Goal: Navigation & Orientation: Find specific page/section

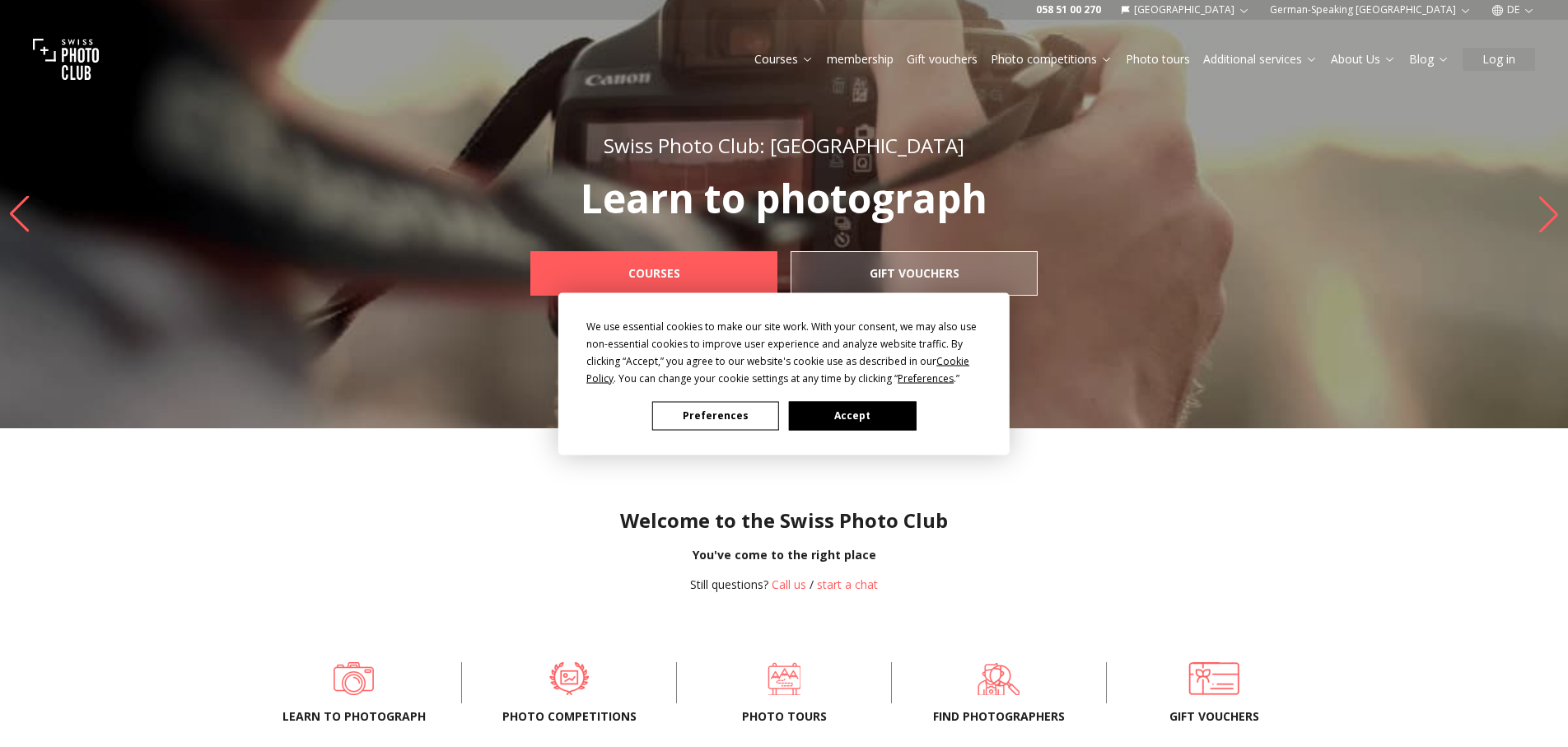
click at [861, 418] on font "Accept" at bounding box center [852, 415] width 36 height 14
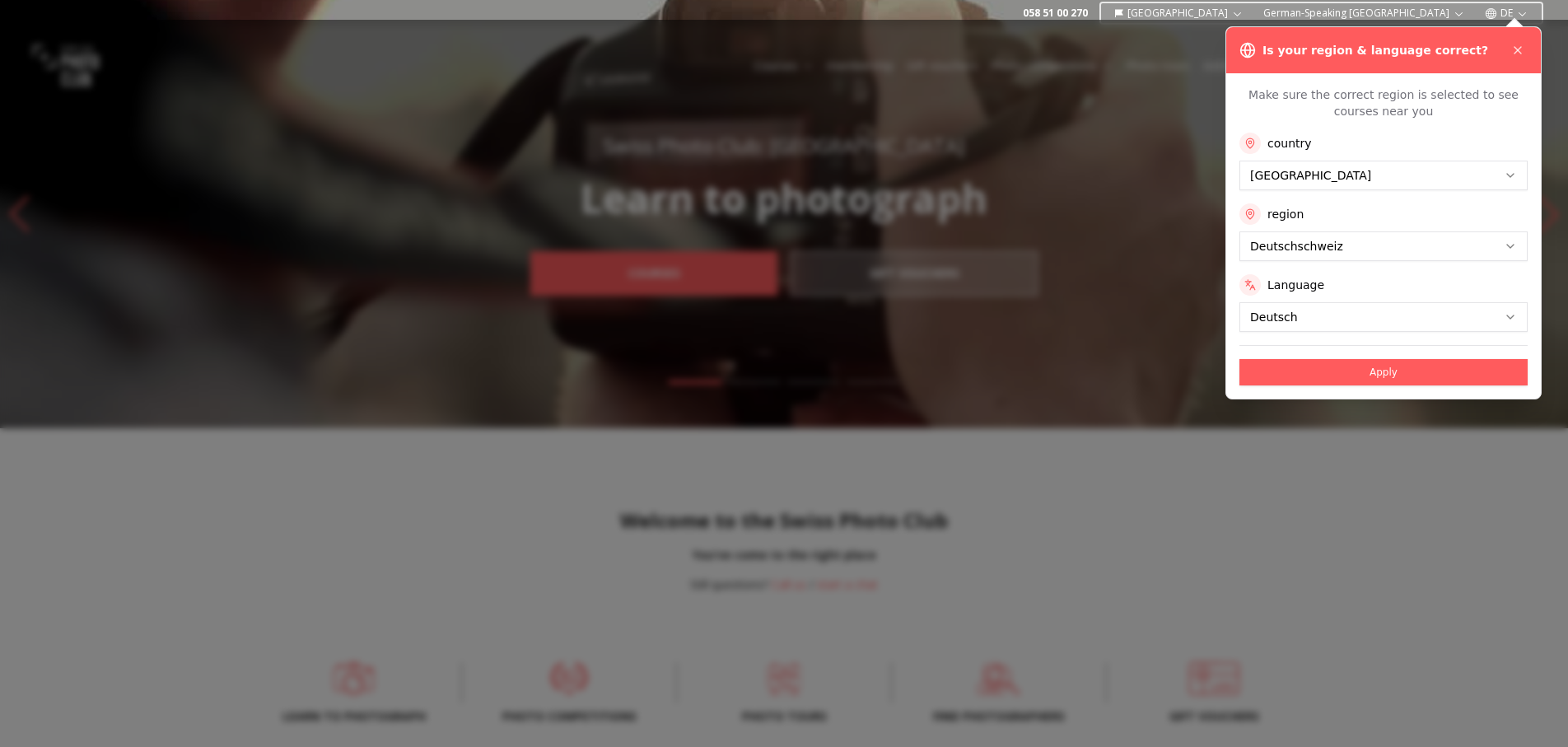
drag, startPoint x: 1294, startPoint y: 529, endPoint x: 1360, endPoint y: 420, distance: 127.4
click at [1296, 527] on div at bounding box center [784, 383] width 1568 height 727
click at [1375, 370] on font "Apply" at bounding box center [1383, 371] width 28 height 11
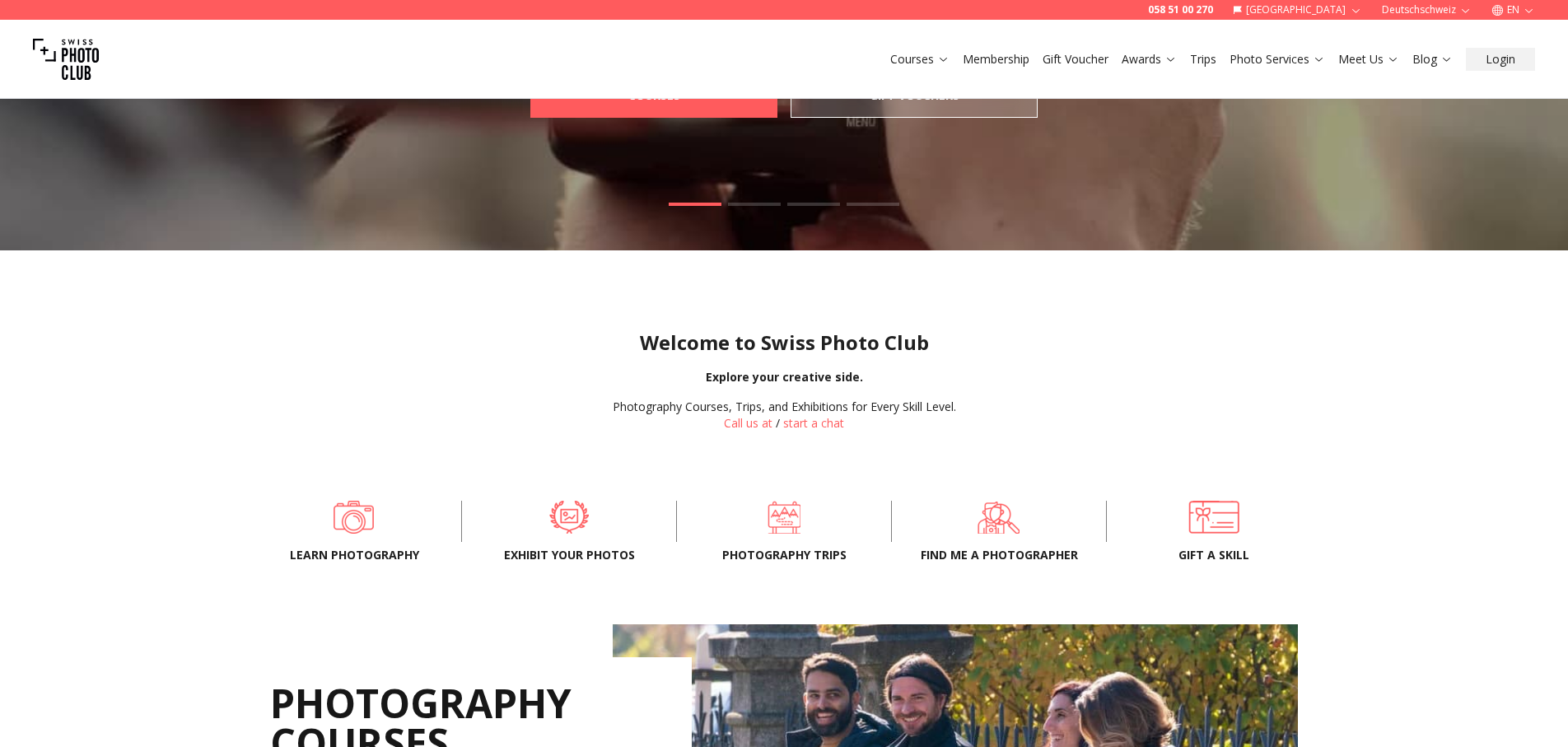
scroll to position [211, 0]
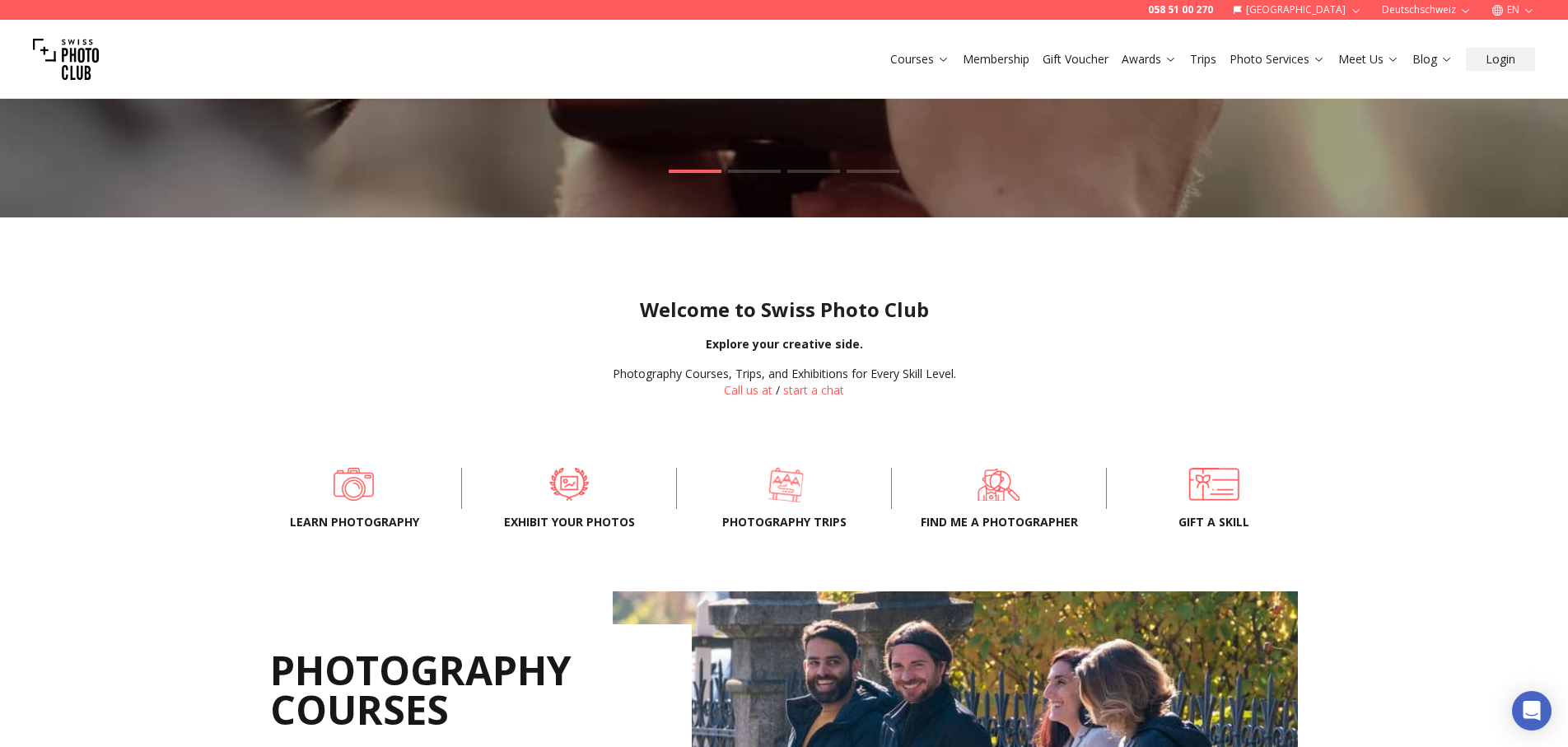
click at [781, 489] on span at bounding box center [786, 485] width 164 height 50
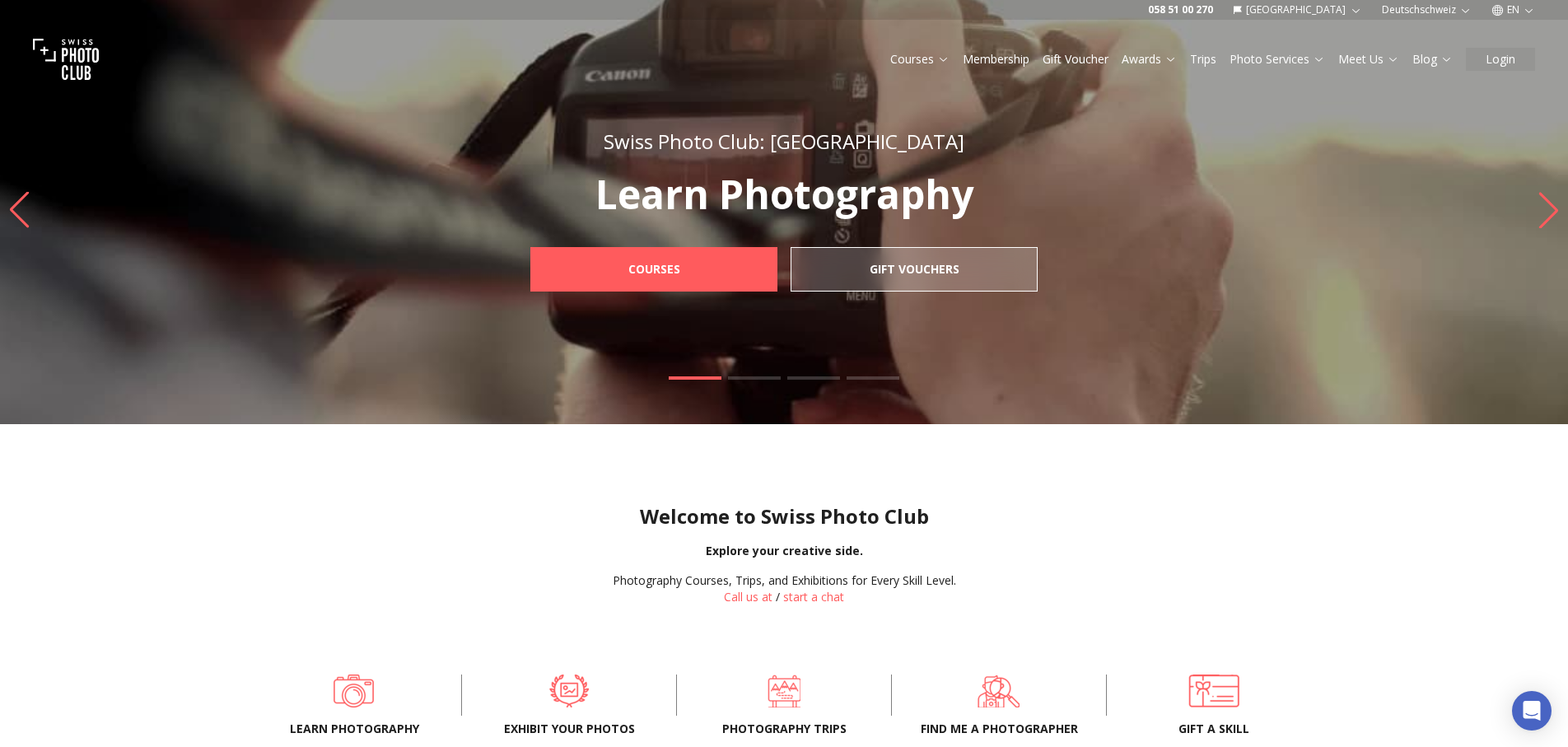
scroll to position [7, 0]
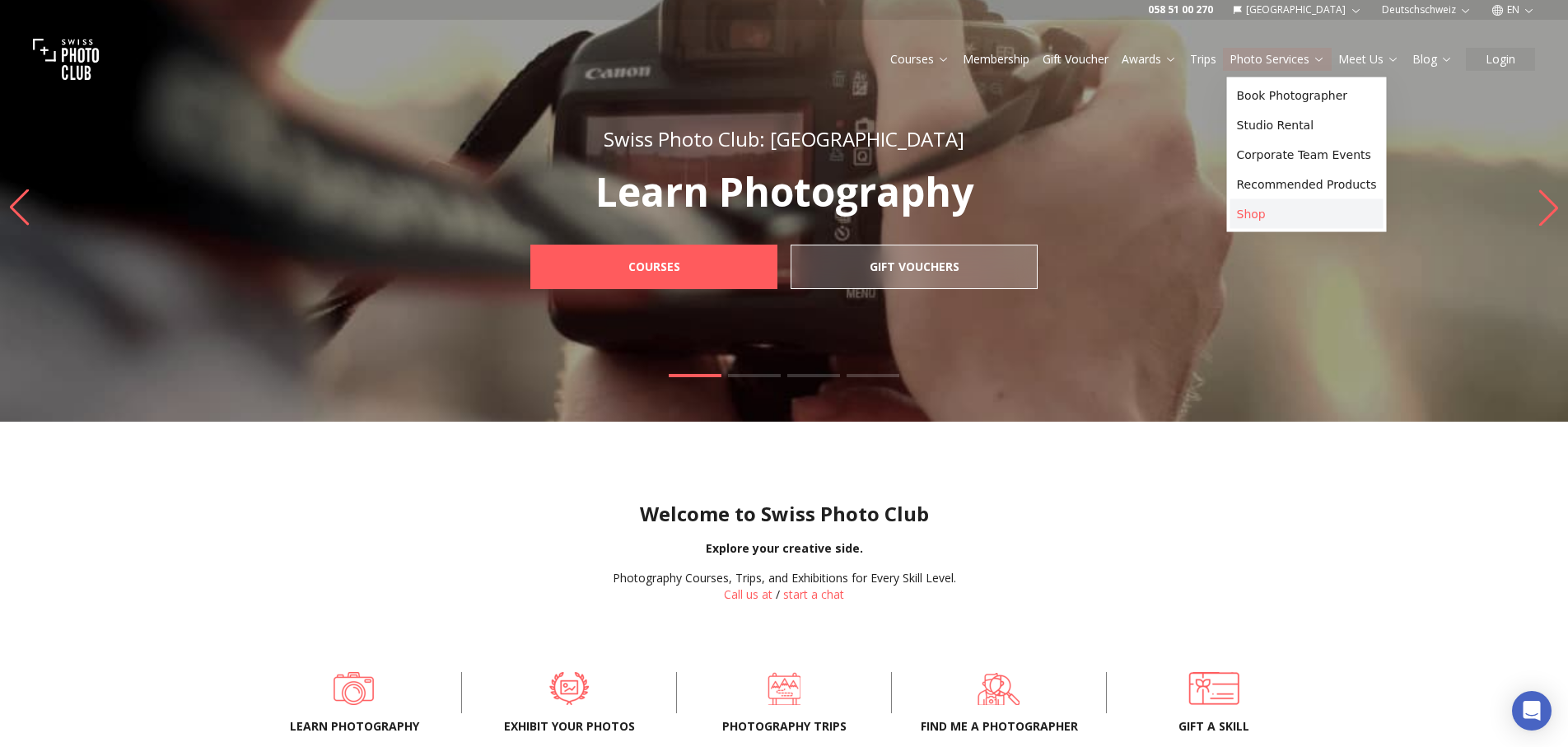
click at [1276, 213] on link "Shop" at bounding box center [1306, 214] width 154 height 30
